Goal: Check status: Check status

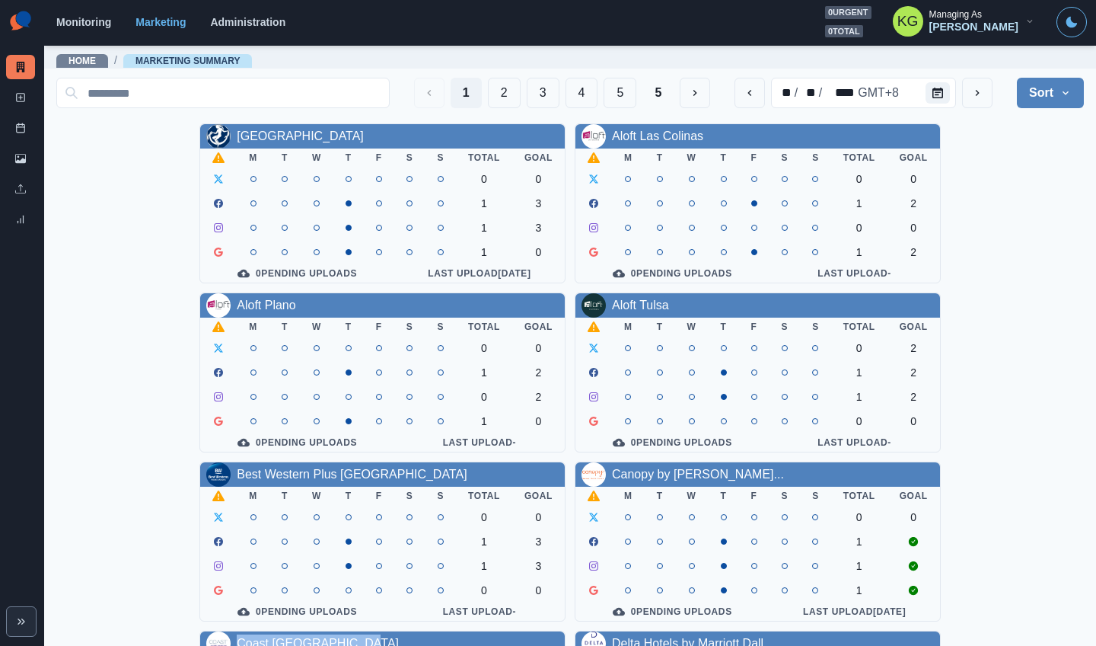
scroll to position [518, 0]
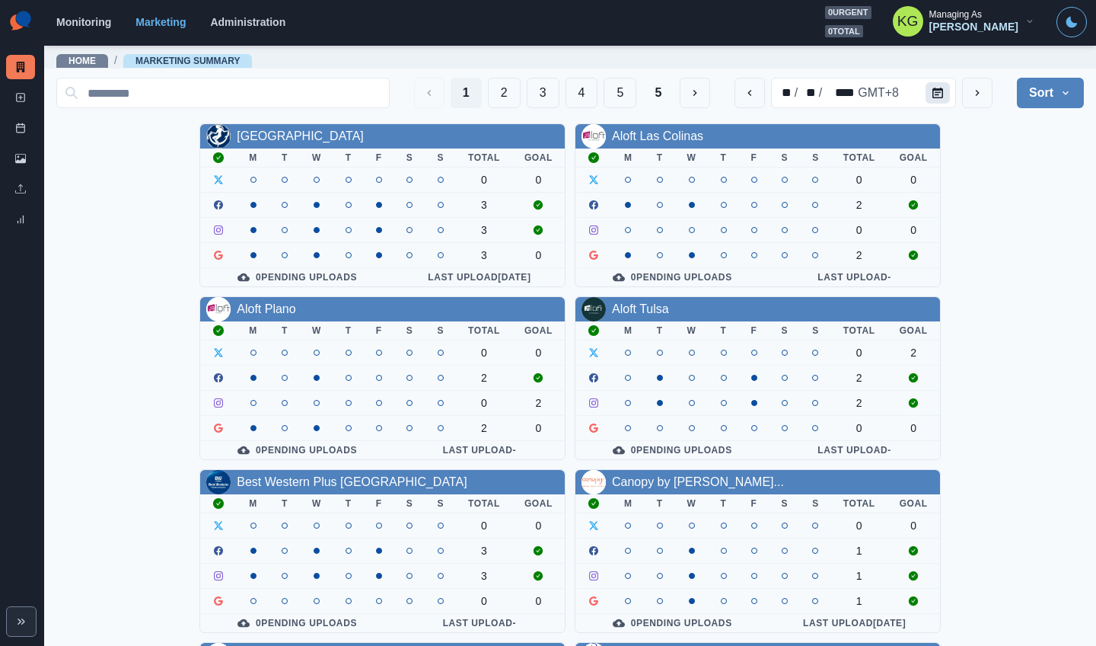
click at [932, 87] on button "Calendar" at bounding box center [938, 92] width 24 height 21
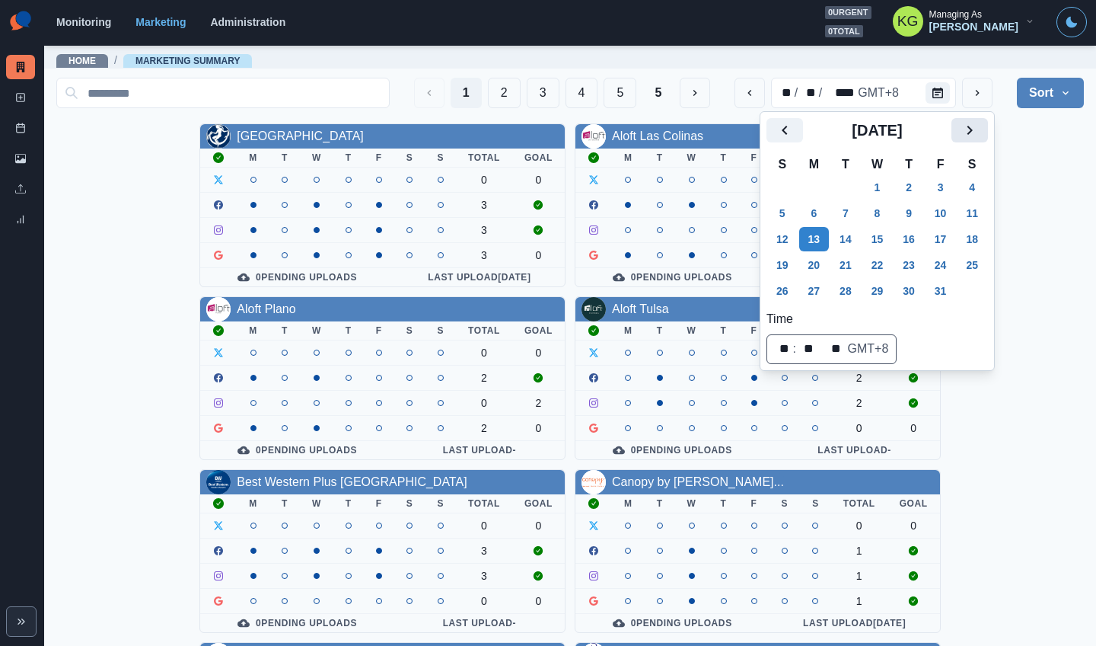
click at [964, 132] on button "Next" at bounding box center [970, 130] width 37 height 24
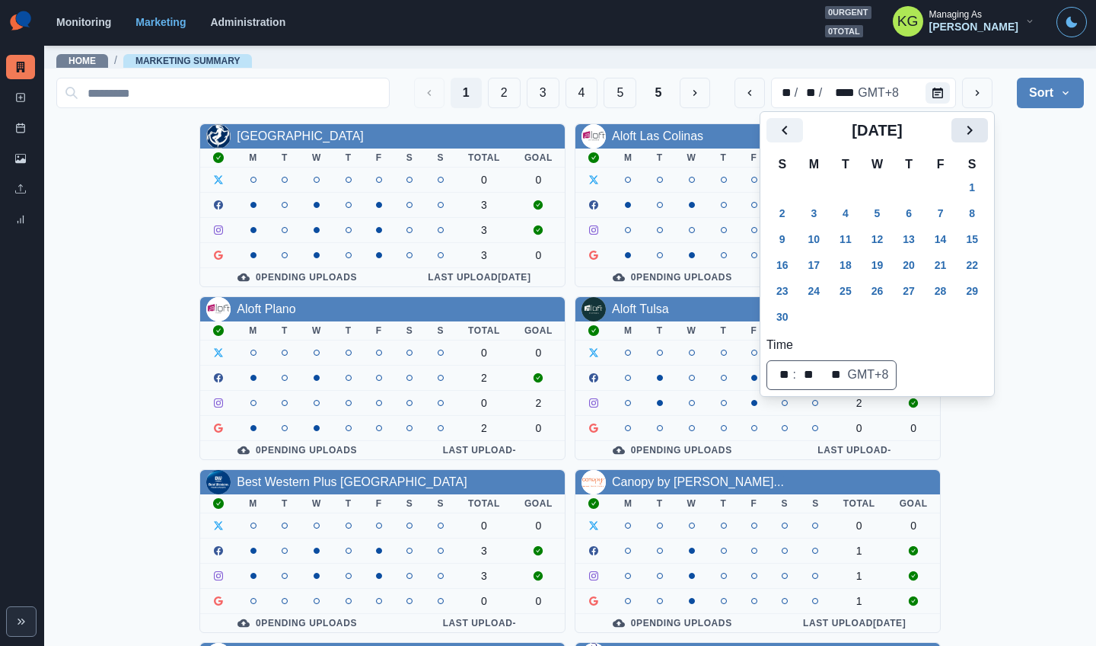
click at [965, 132] on button "Next" at bounding box center [970, 130] width 37 height 24
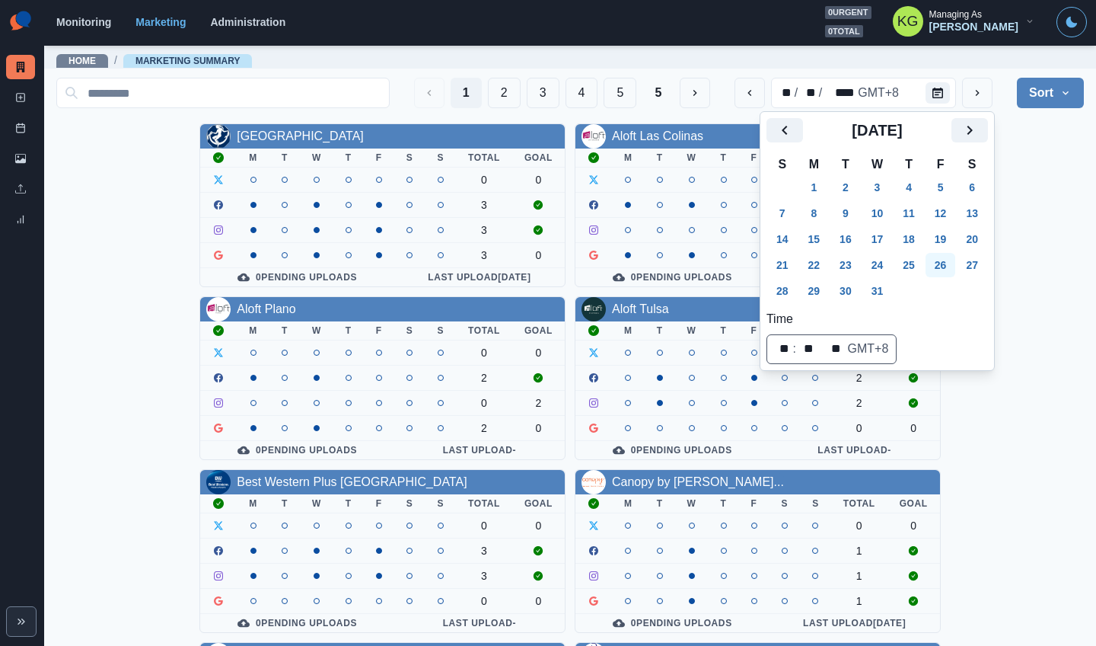
click at [951, 270] on button "26" at bounding box center [941, 265] width 30 height 24
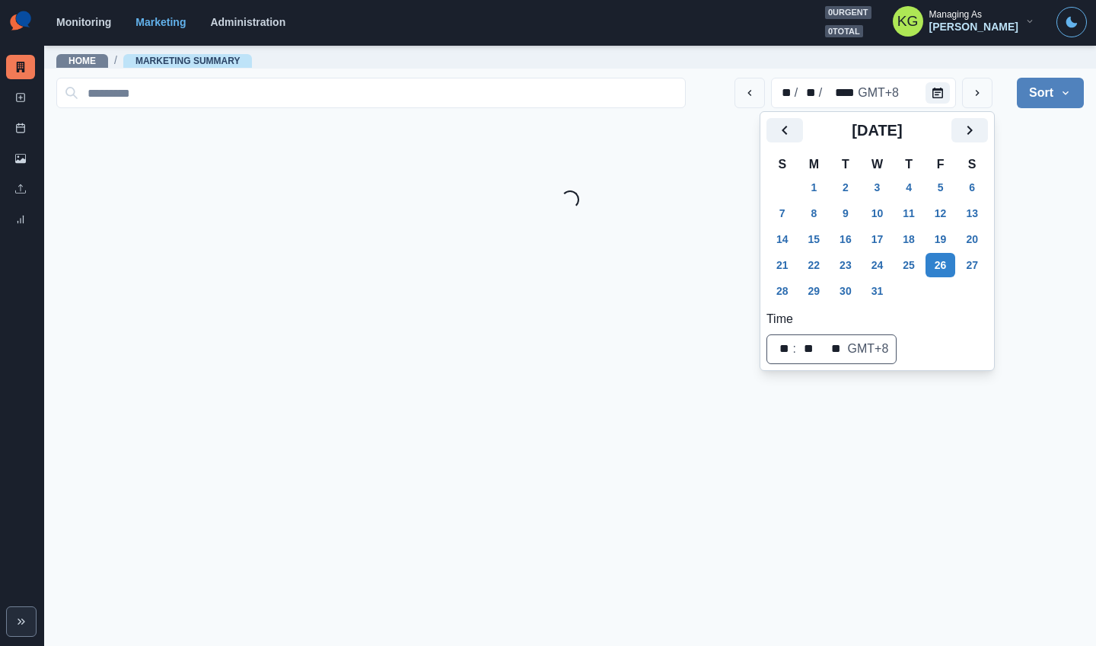
click at [1054, 205] on div "Loading..." at bounding box center [570, 199] width 1028 height 18
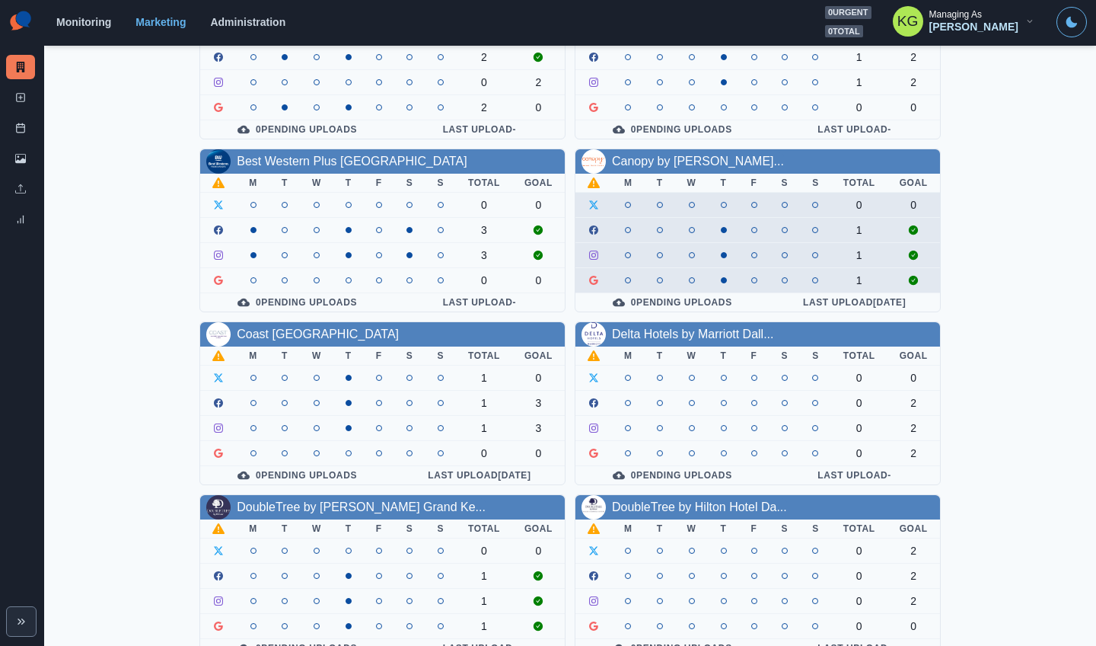
scroll to position [342, 0]
